Goal: Task Accomplishment & Management: Manage account settings

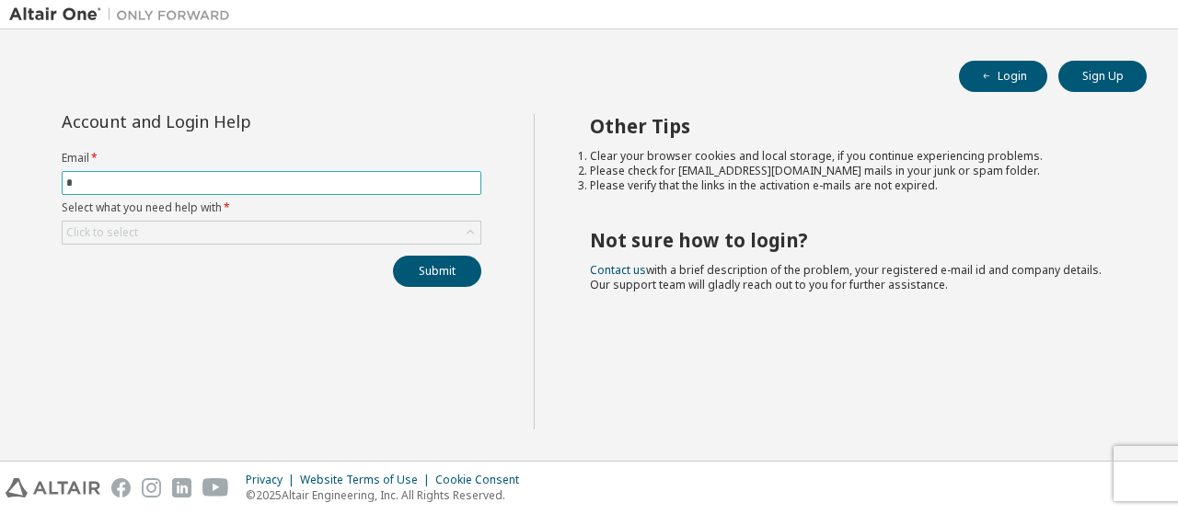
click at [257, 182] on input "*" at bounding box center [271, 183] width 410 height 15
type input "*"
type input "**********"
click at [376, 242] on div "Click to select" at bounding box center [272, 233] width 418 height 22
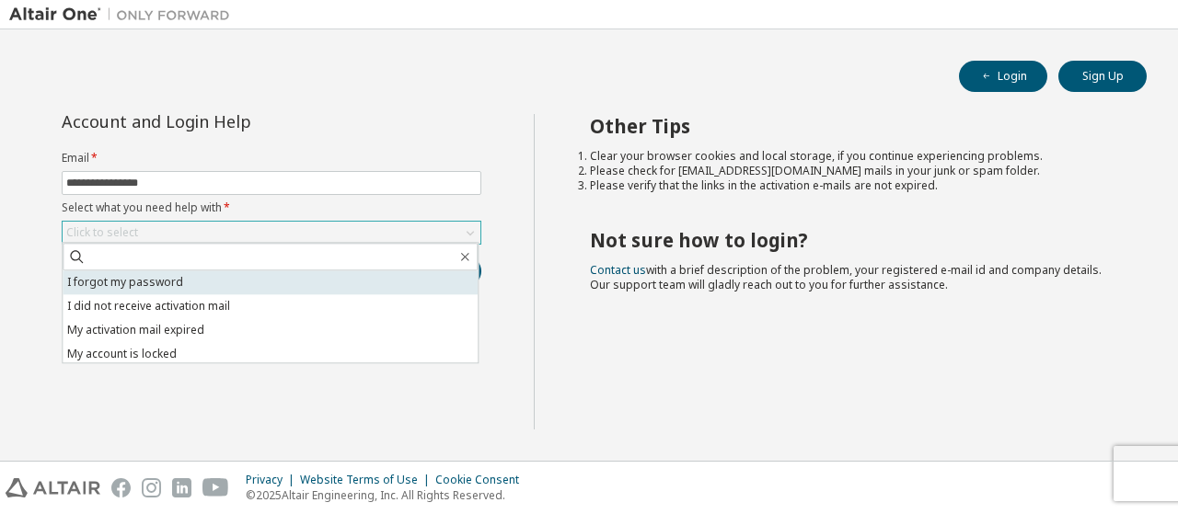
click at [330, 272] on li "I forgot my password" at bounding box center [270, 283] width 415 height 24
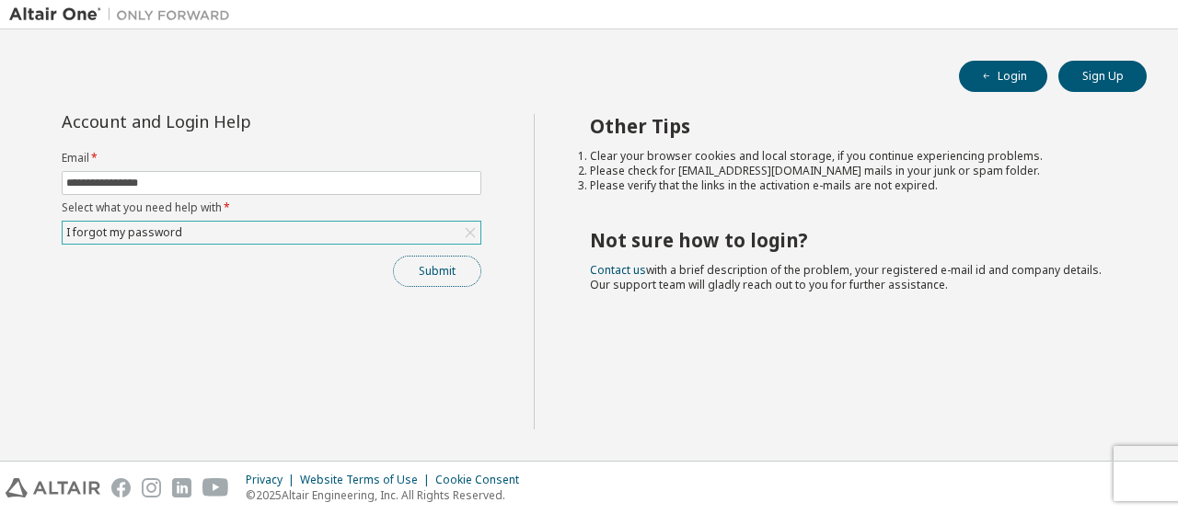
click at [463, 256] on button "Submit" at bounding box center [437, 271] width 88 height 31
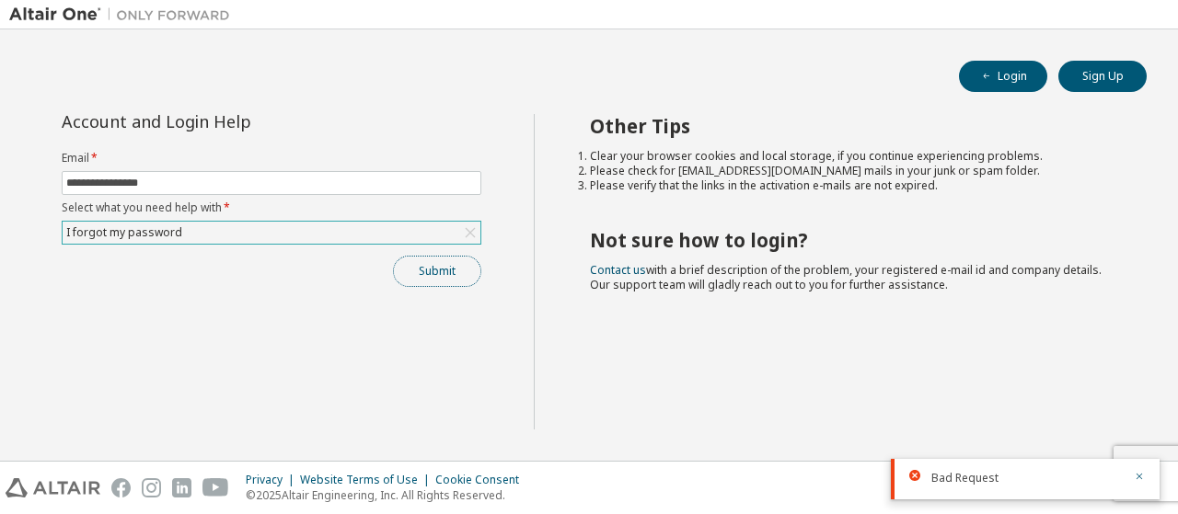
click at [433, 266] on button "Submit" at bounding box center [437, 271] width 88 height 31
click at [436, 271] on button "Submit" at bounding box center [437, 271] width 88 height 31
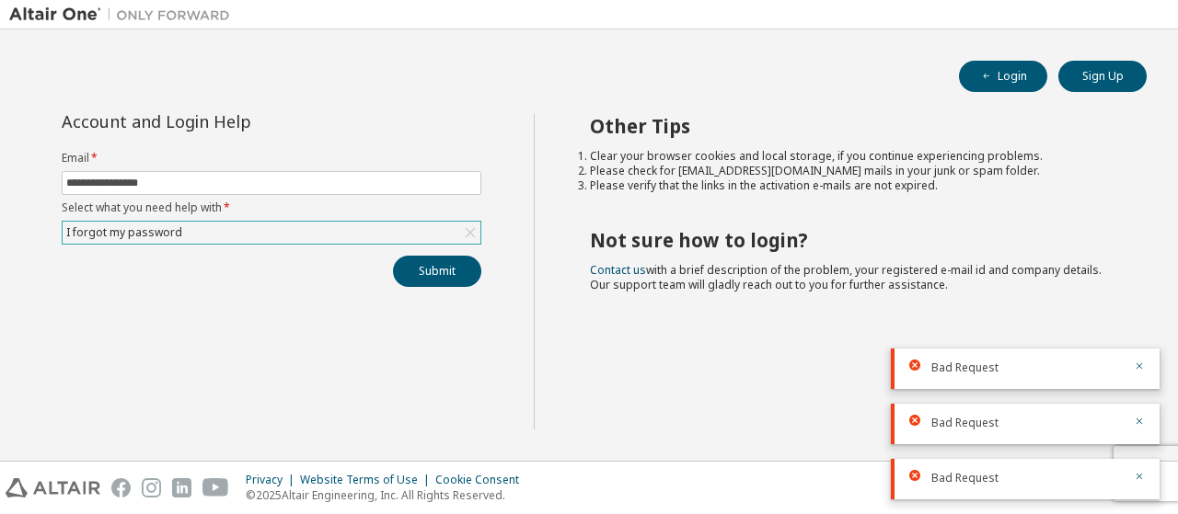
click at [434, 235] on div "I forgot my password" at bounding box center [272, 233] width 418 height 22
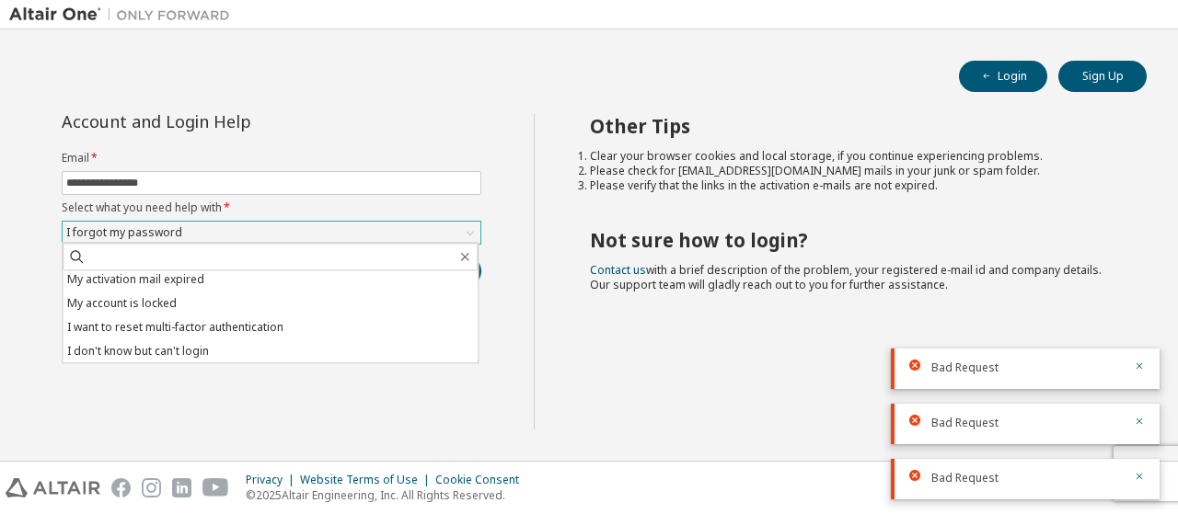
scroll to position [52, 0]
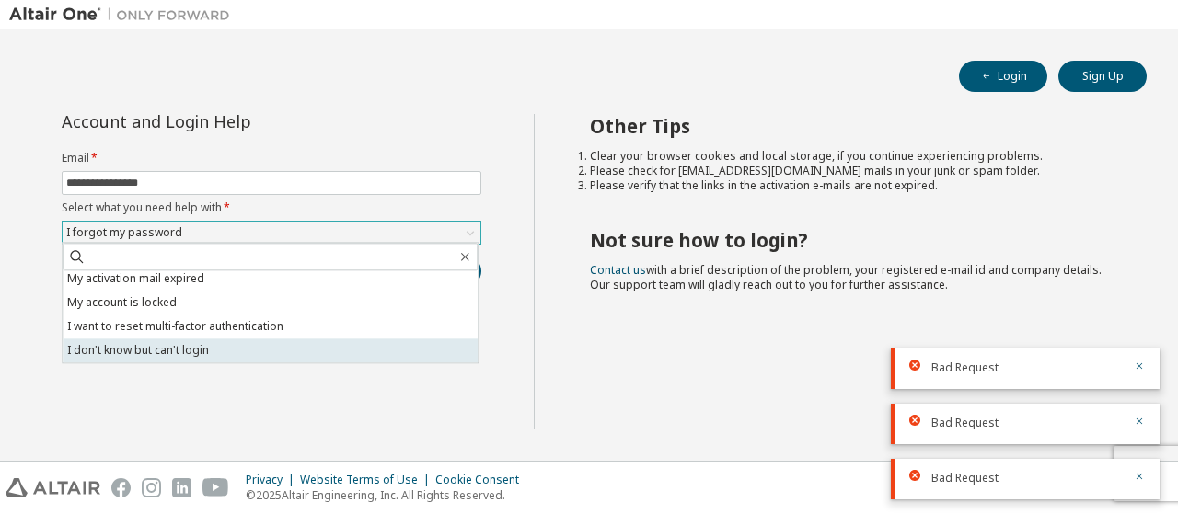
click at [307, 362] on li "I don't know but can't login" at bounding box center [270, 351] width 415 height 24
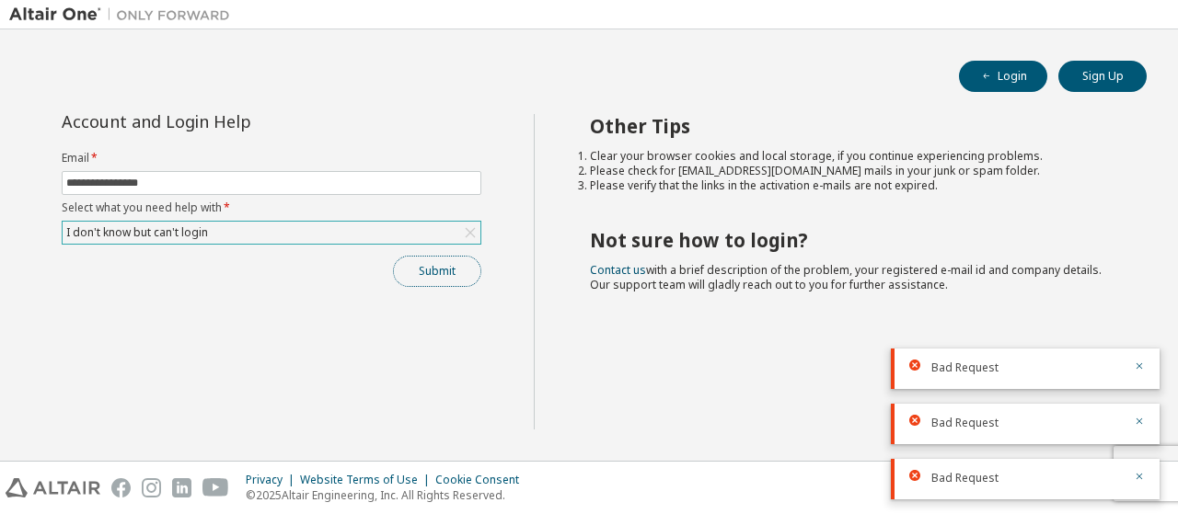
click at [433, 273] on button "Submit" at bounding box center [437, 271] width 88 height 31
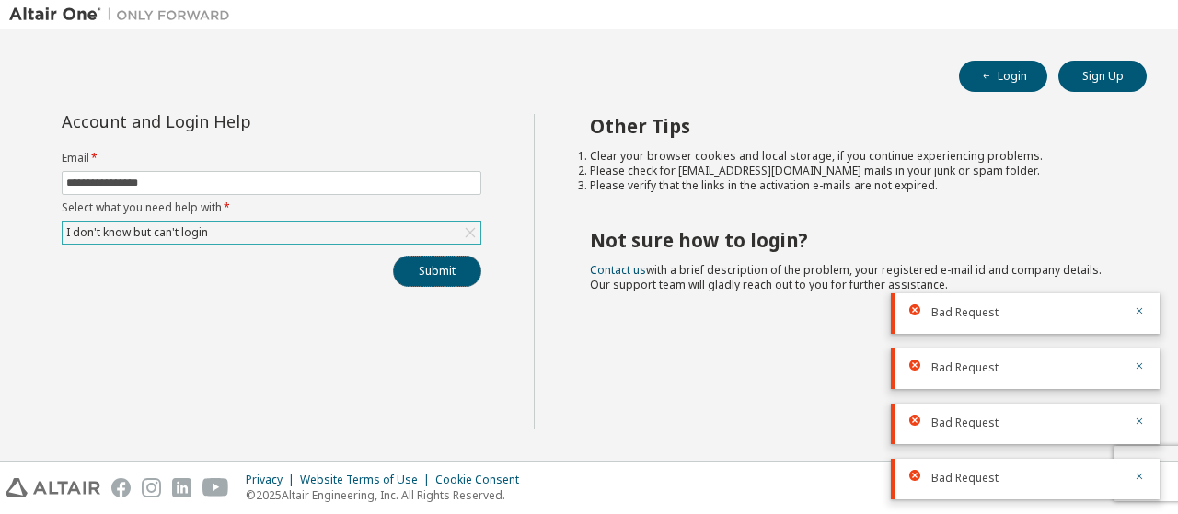
drag, startPoint x: 433, startPoint y: 273, endPoint x: 676, endPoint y: 242, distance: 244.1
click at [676, 242] on div "**********" at bounding box center [589, 283] width 1160 height 338
click at [676, 242] on h2 "Not sure how to login?" at bounding box center [852, 240] width 525 height 24
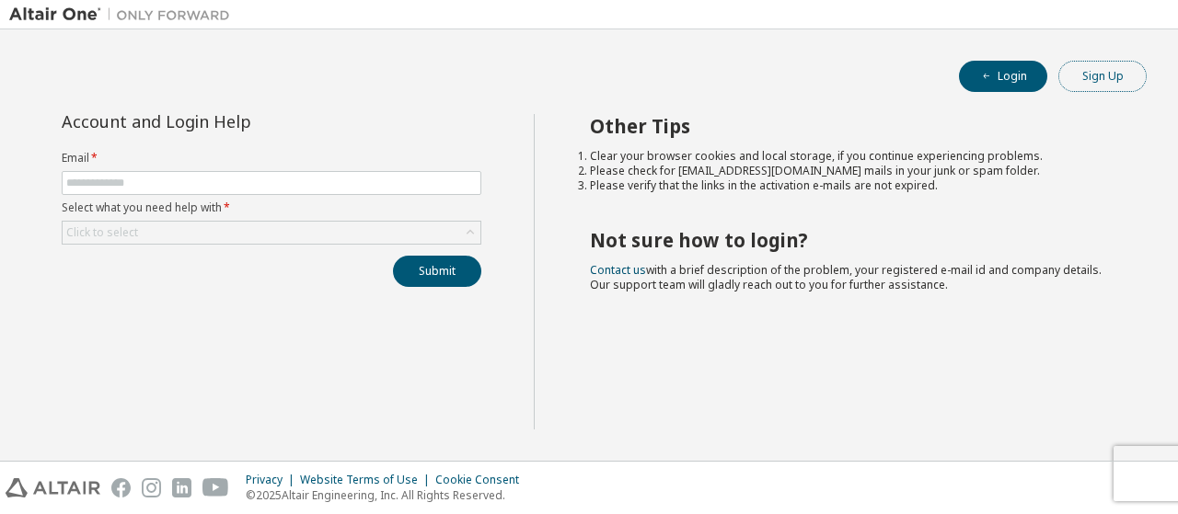
click at [1097, 71] on button "Sign Up" at bounding box center [1102, 76] width 88 height 31
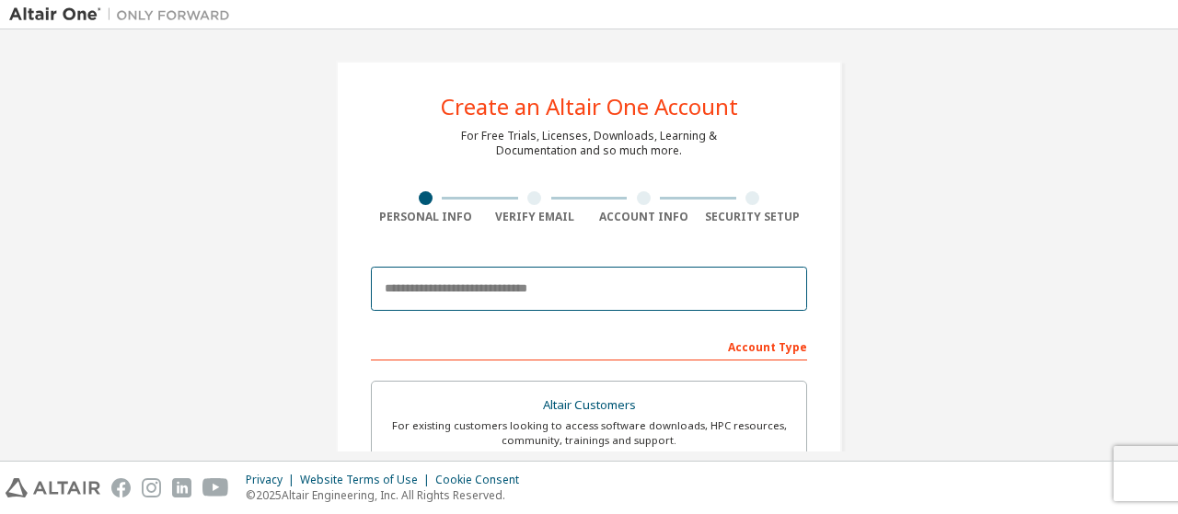
click at [502, 288] on input "email" at bounding box center [589, 289] width 436 height 44
type input "*"
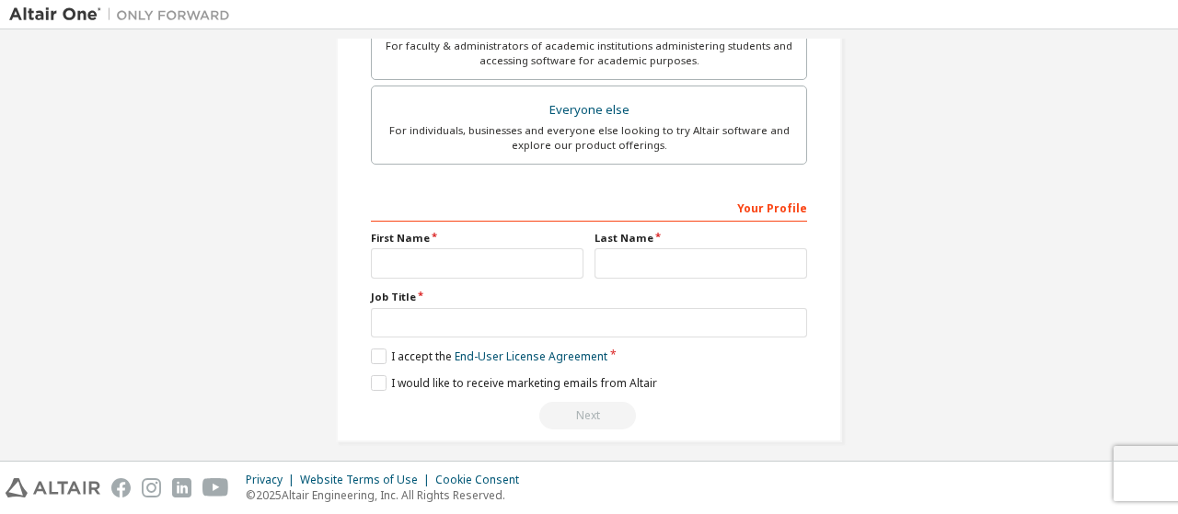
scroll to position [549, 0]
type input "**********"
click at [504, 264] on input "text" at bounding box center [477, 263] width 213 height 30
click at [68, 10] on img at bounding box center [124, 15] width 230 height 18
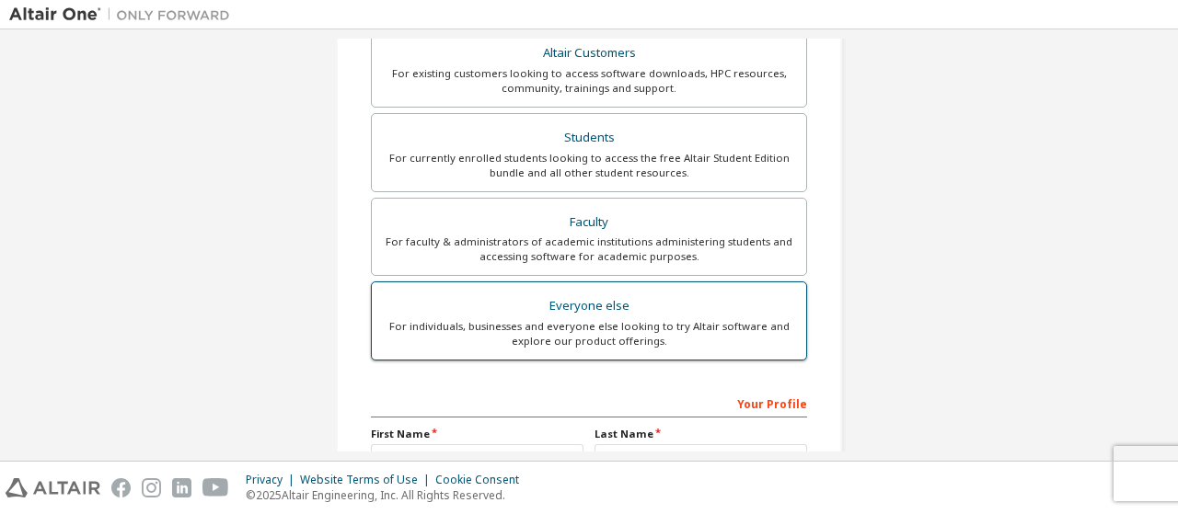
scroll to position [556, 0]
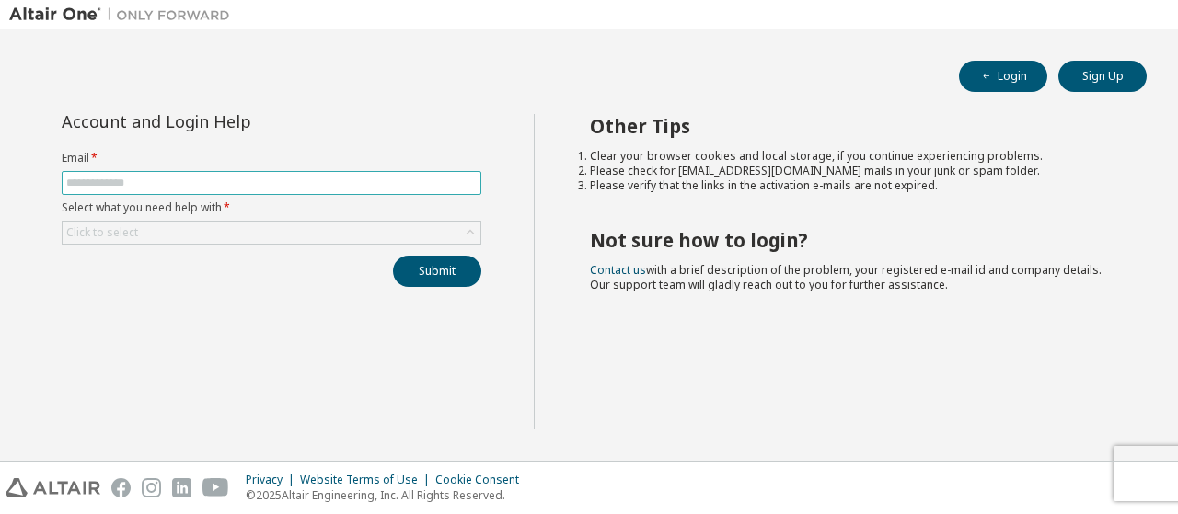
click at [248, 176] on input "text" at bounding box center [271, 183] width 410 height 15
type input "**********"
click at [473, 256] on button "Submit" at bounding box center [437, 271] width 88 height 31
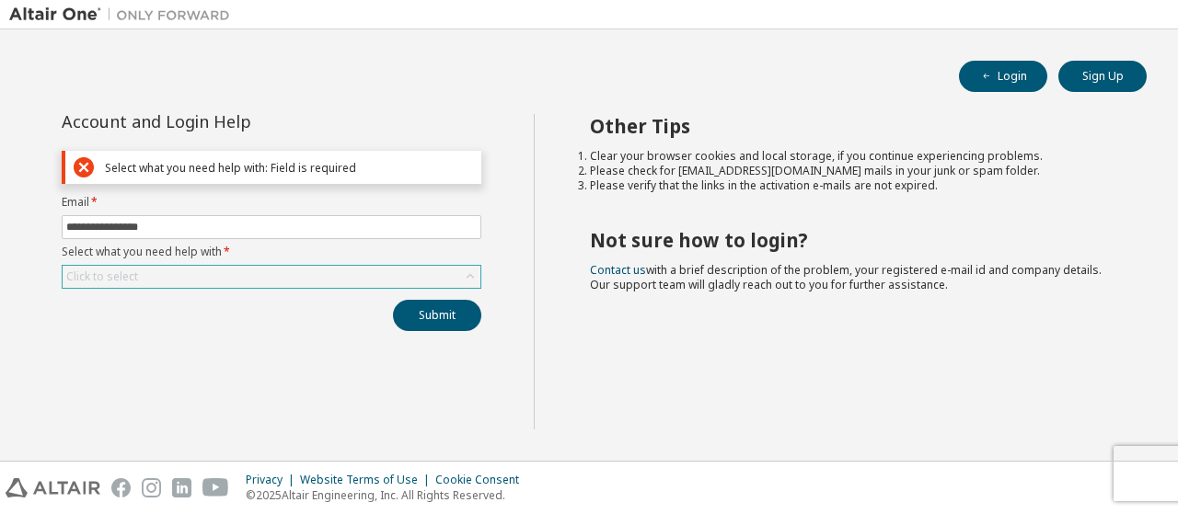
click at [438, 272] on div "Click to select" at bounding box center [272, 277] width 418 height 22
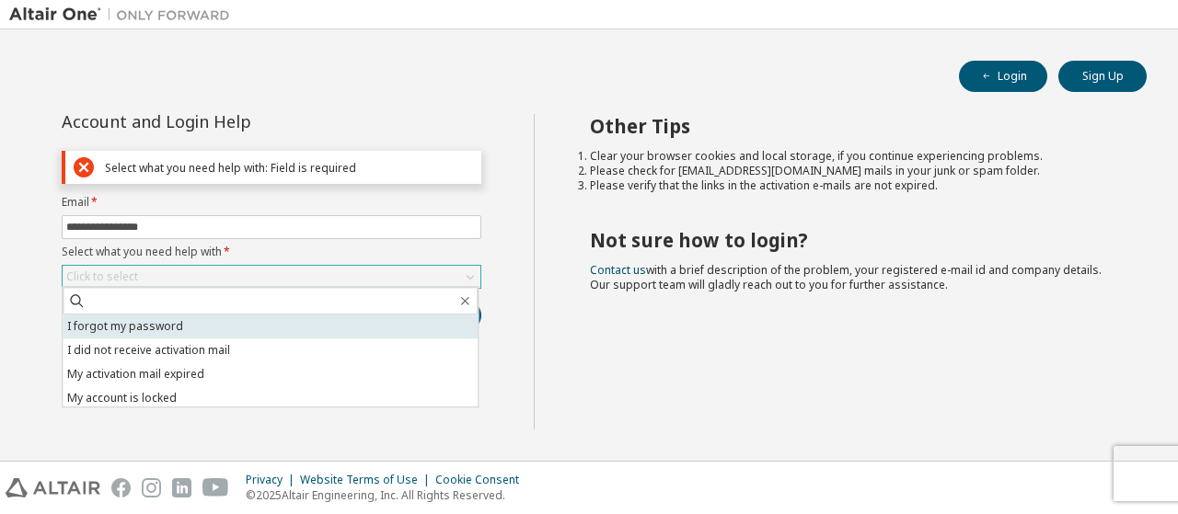
click at [329, 329] on li "I forgot my password" at bounding box center [270, 327] width 415 height 24
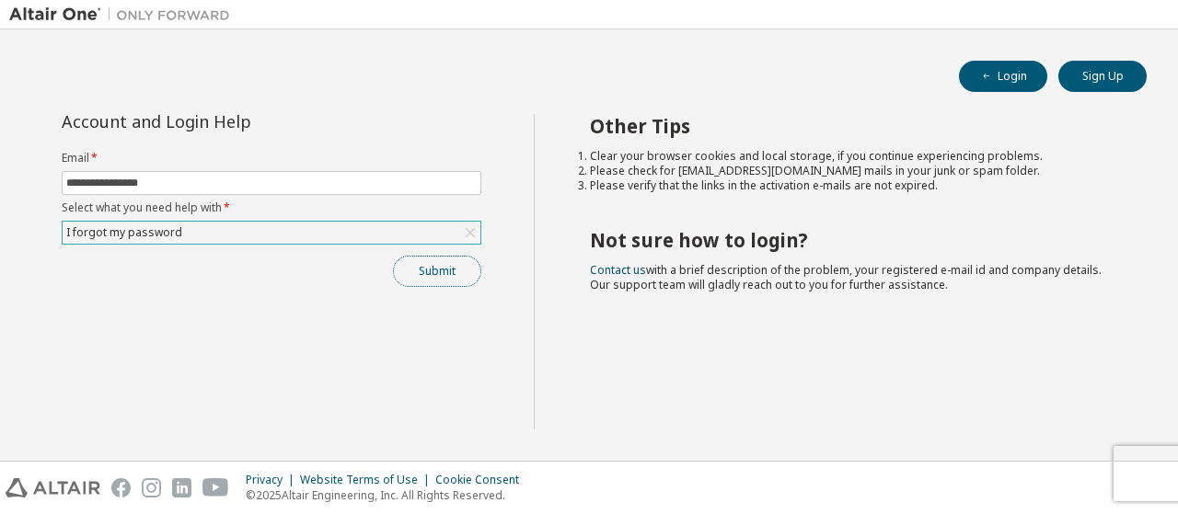
click at [430, 284] on button "Submit" at bounding box center [437, 271] width 88 height 31
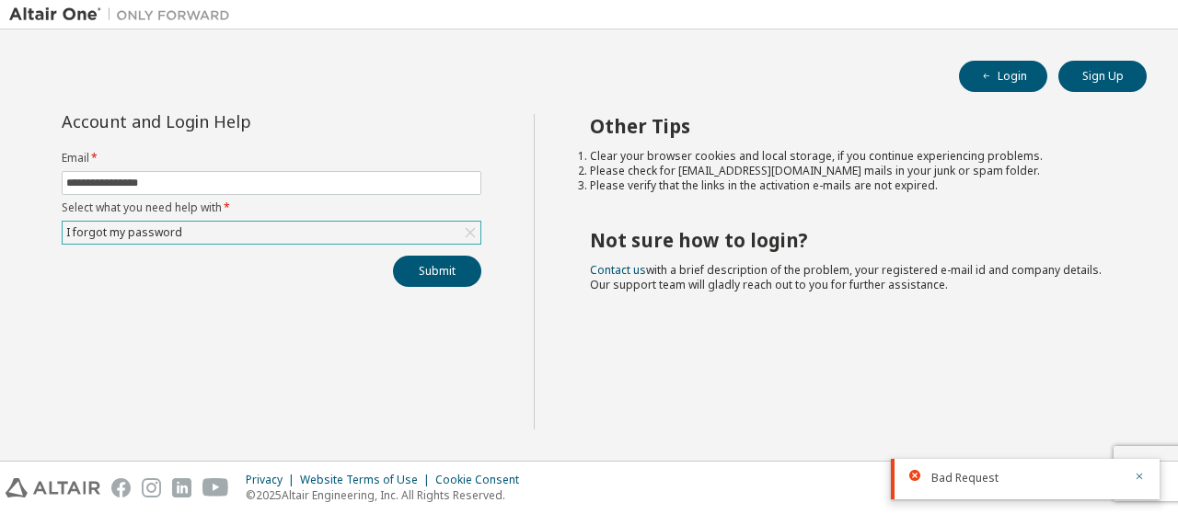
click at [967, 486] on div "Bad Request" at bounding box center [1026, 478] width 191 height 17
